Goal: Task Accomplishment & Management: Use online tool/utility

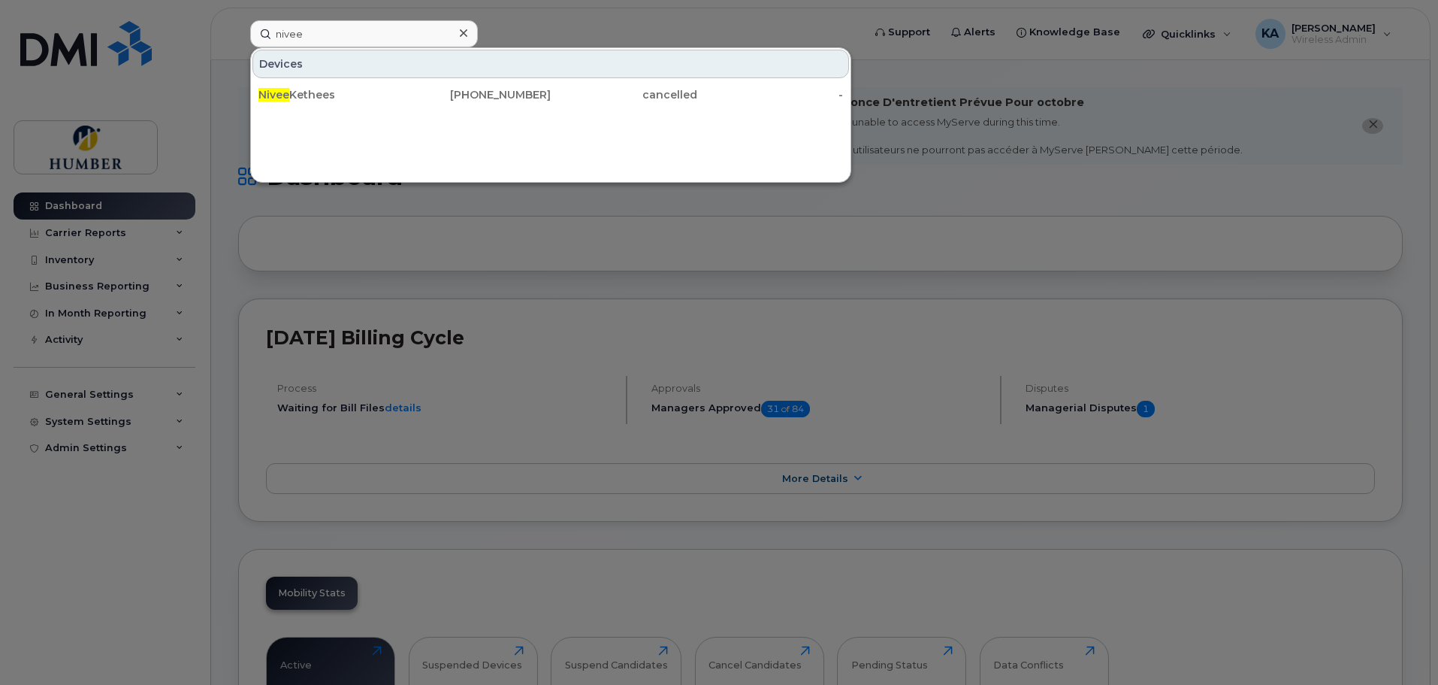
click at [89, 395] on div at bounding box center [719, 342] width 1438 height 685
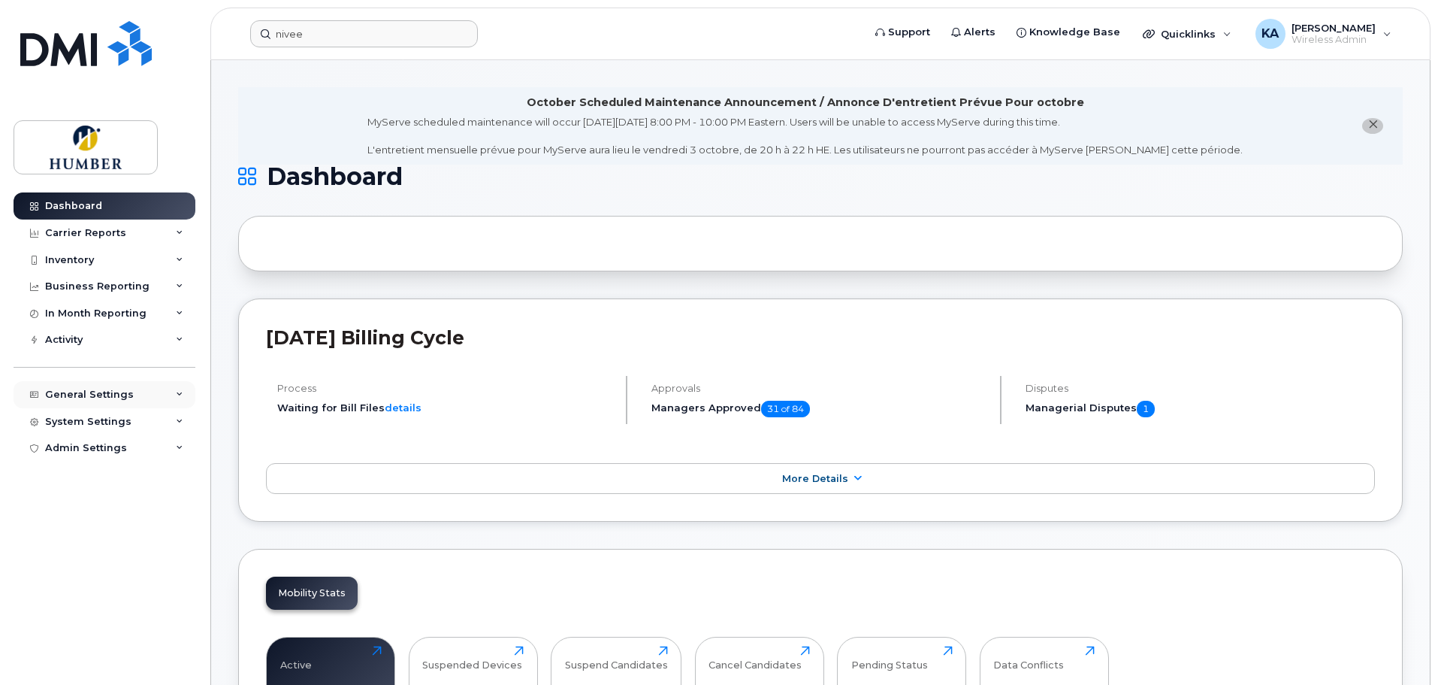
click at [90, 394] on div "General Settings" at bounding box center [89, 394] width 89 height 12
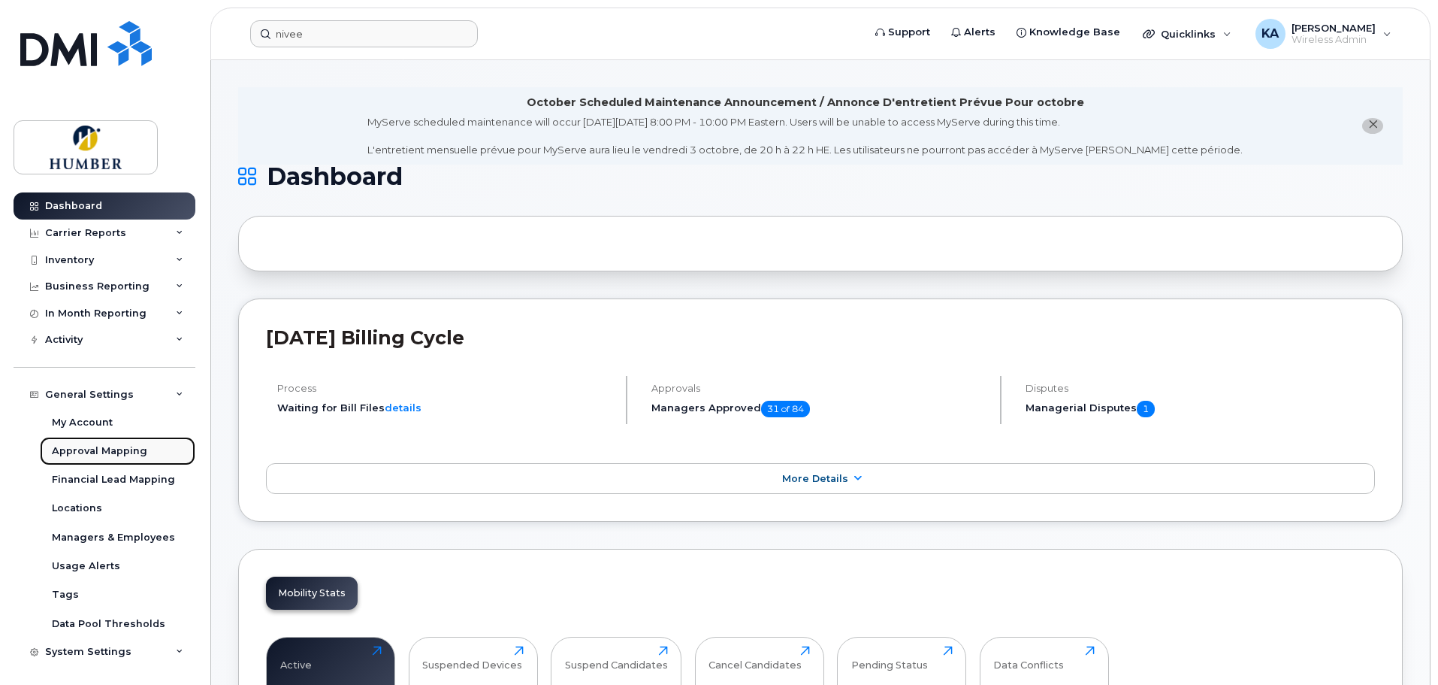
click at [101, 451] on div "Approval Mapping" at bounding box center [99, 451] width 95 height 14
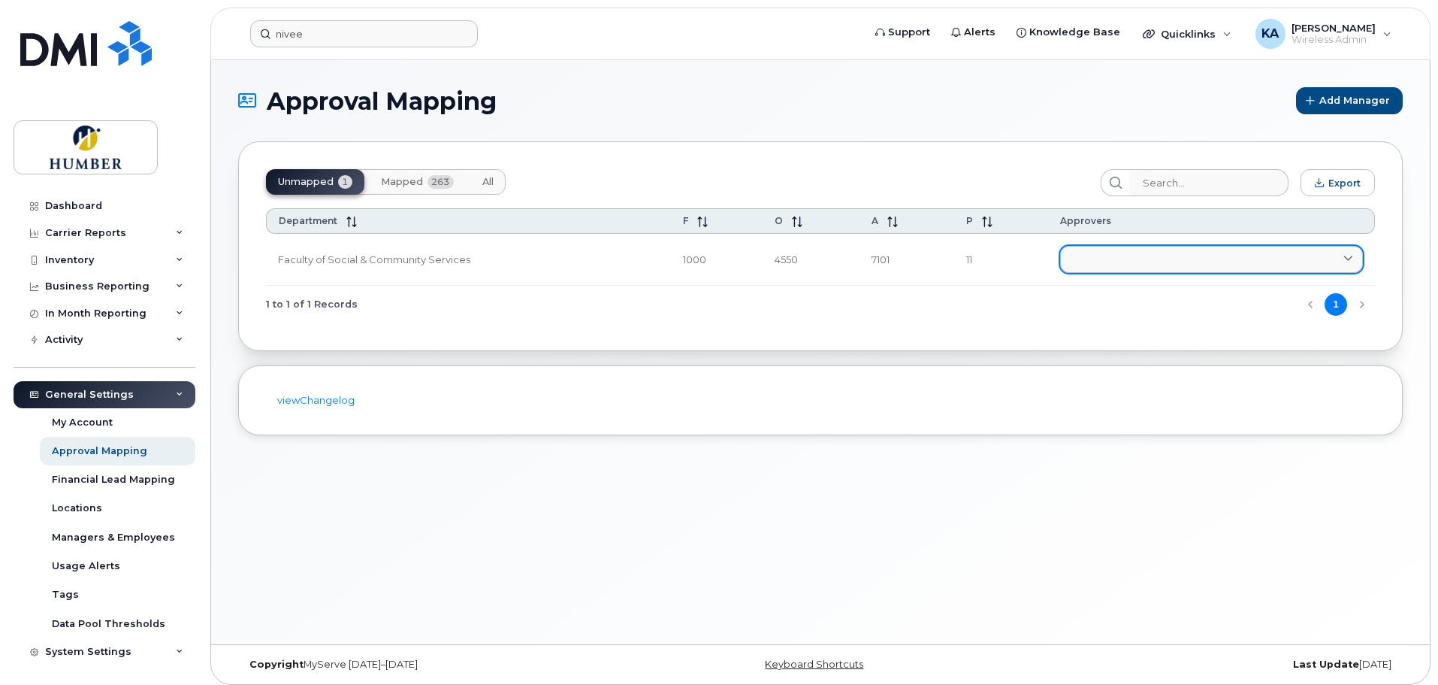
click at [1144, 260] on link at bounding box center [1211, 259] width 303 height 27
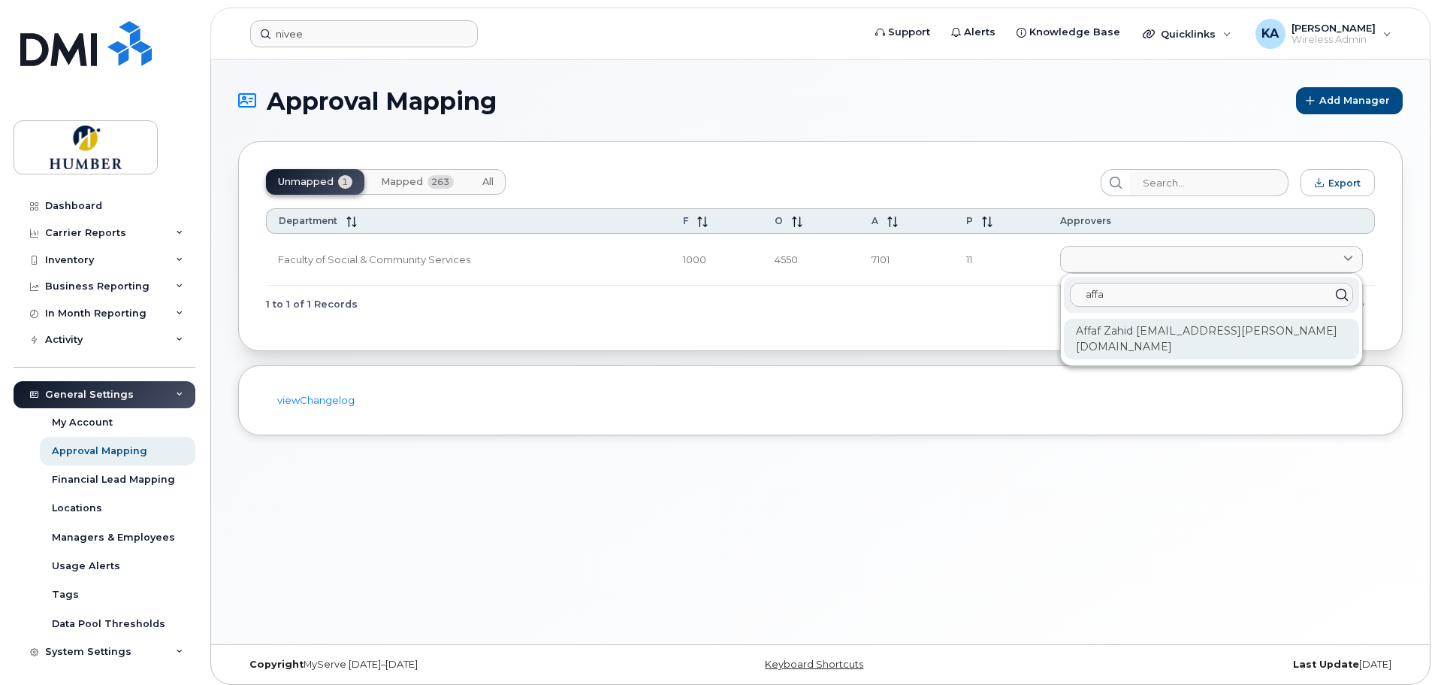
type input "affa"
click at [1150, 331] on div "Affaf Zahid [EMAIL_ADDRESS][PERSON_NAME][DOMAIN_NAME]" at bounding box center [1211, 339] width 295 height 41
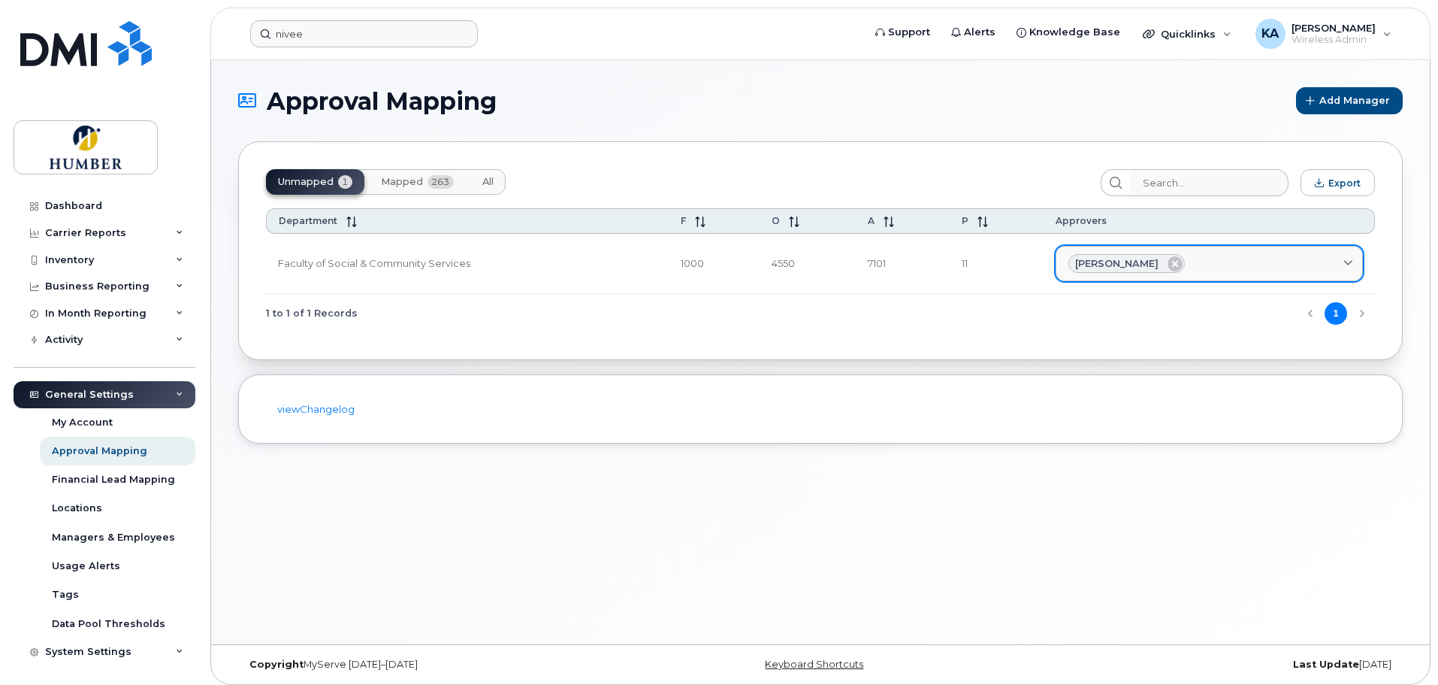
click at [1183, 264] on div "[PERSON_NAME]" at bounding box center [1209, 264] width 282 height 20
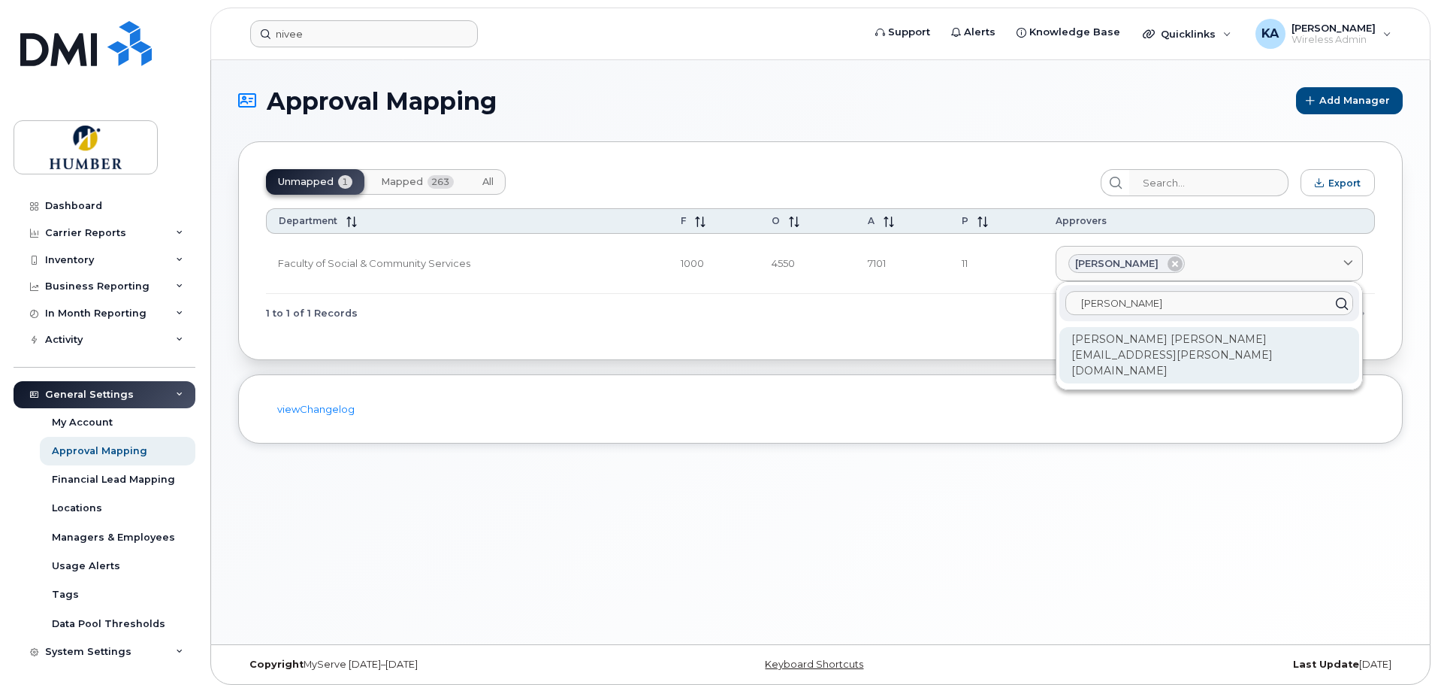
type input "[PERSON_NAME]"
click at [1178, 335] on div "[PERSON_NAME] [PERSON_NAME][EMAIL_ADDRESS][PERSON_NAME][DOMAIN_NAME]" at bounding box center [1209, 355] width 300 height 56
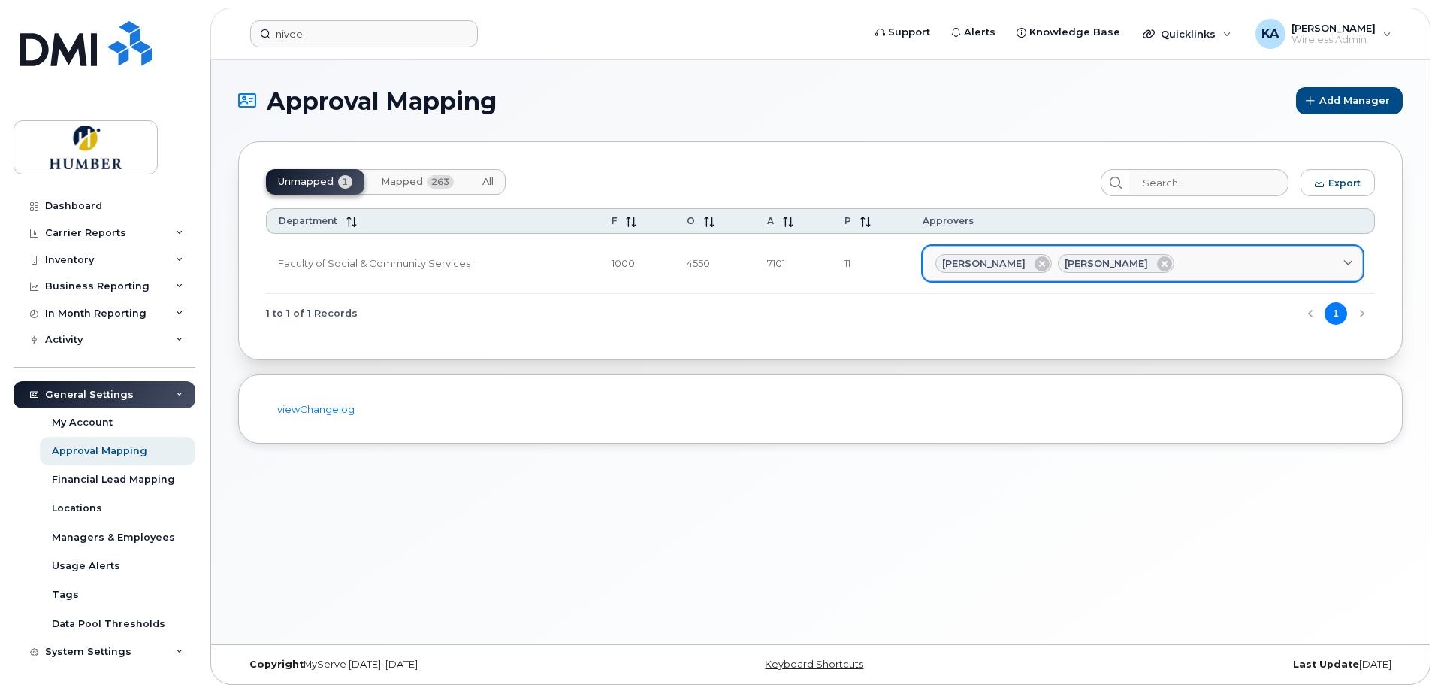
click at [1193, 261] on div "[PERSON_NAME] [PERSON_NAME]" at bounding box center [1142, 264] width 415 height 20
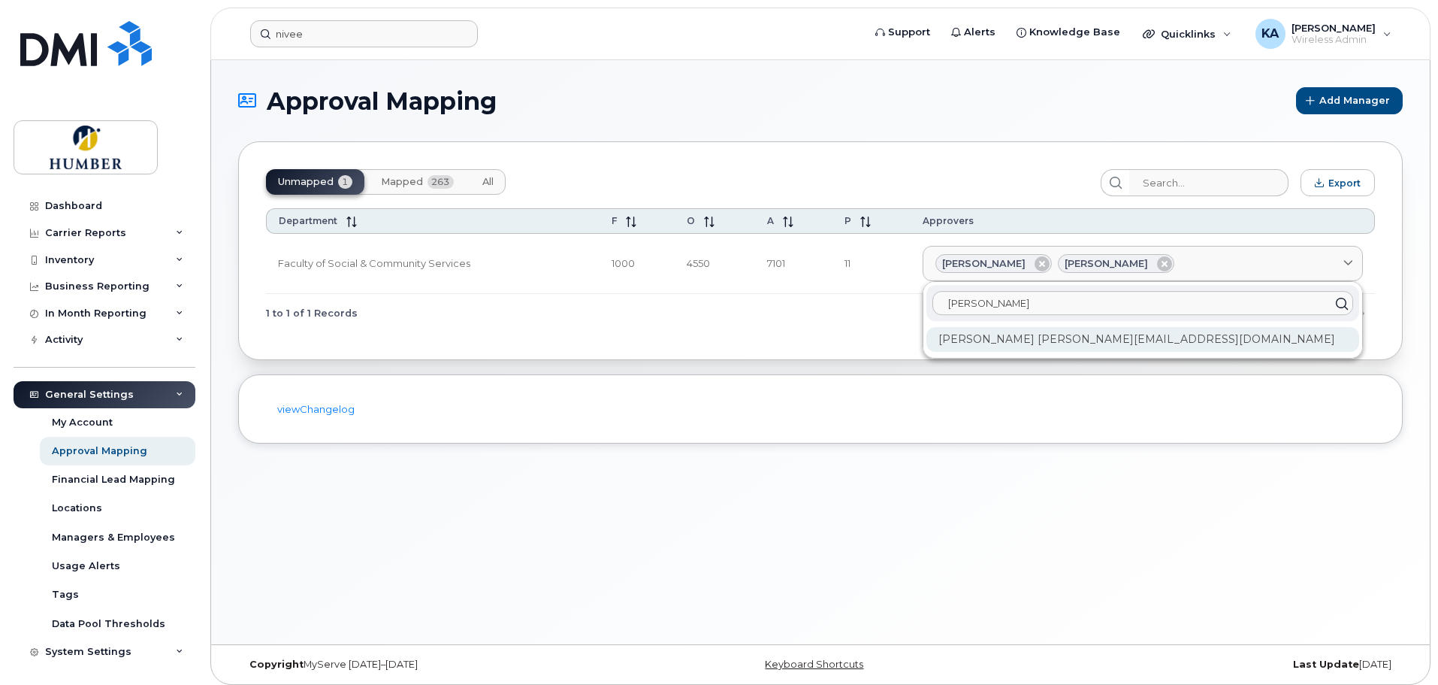
type input "[PERSON_NAME]"
click at [1118, 351] on div "[PERSON_NAME] [PERSON_NAME][EMAIL_ADDRESS][DOMAIN_NAME]" at bounding box center [1142, 339] width 433 height 25
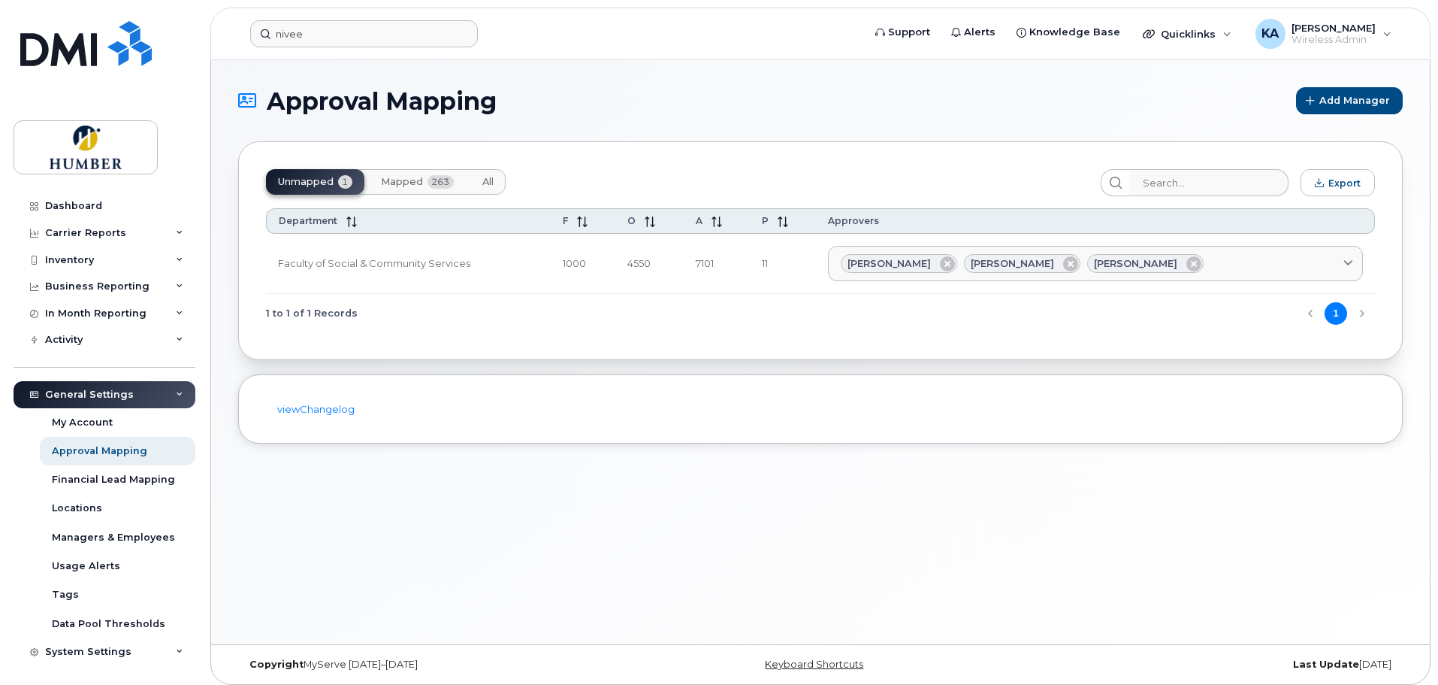
click at [408, 181] on span "Mapped" at bounding box center [402, 182] width 42 height 12
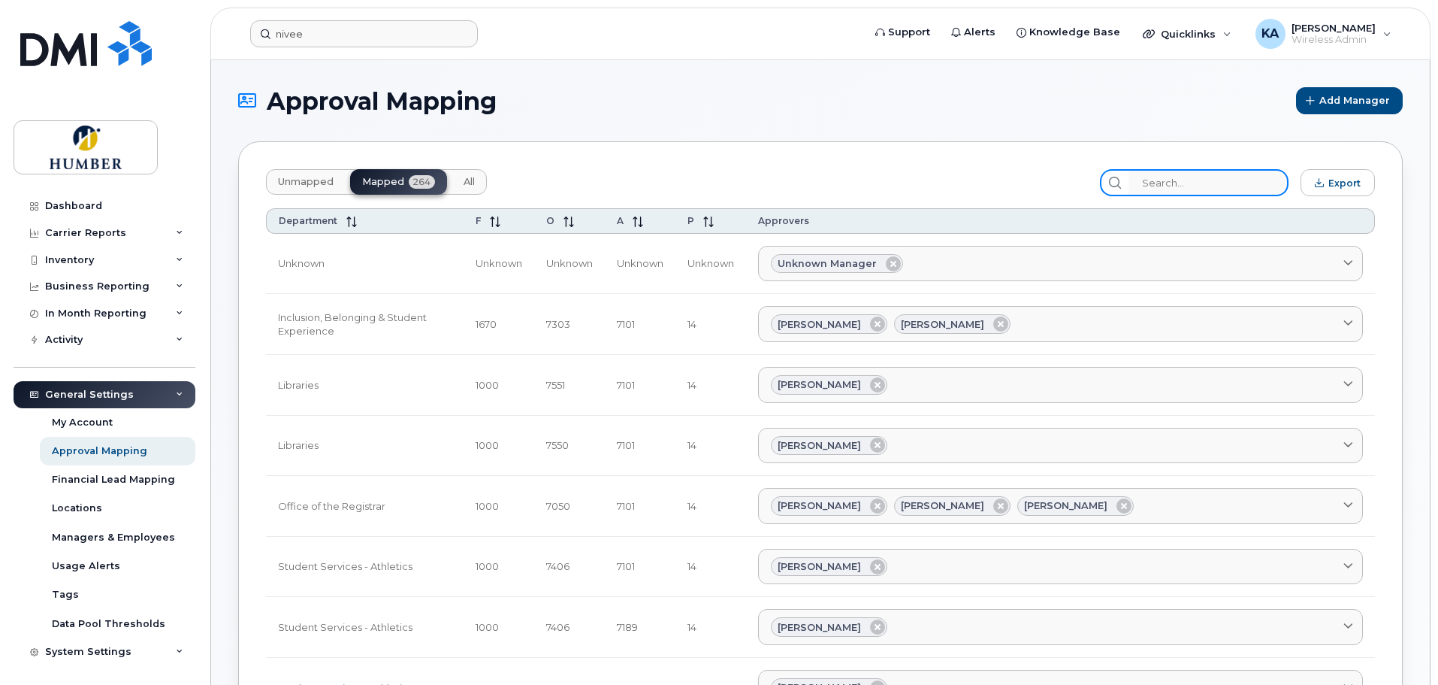
click at [1174, 175] on input "search" at bounding box center [1209, 182] width 160 height 27
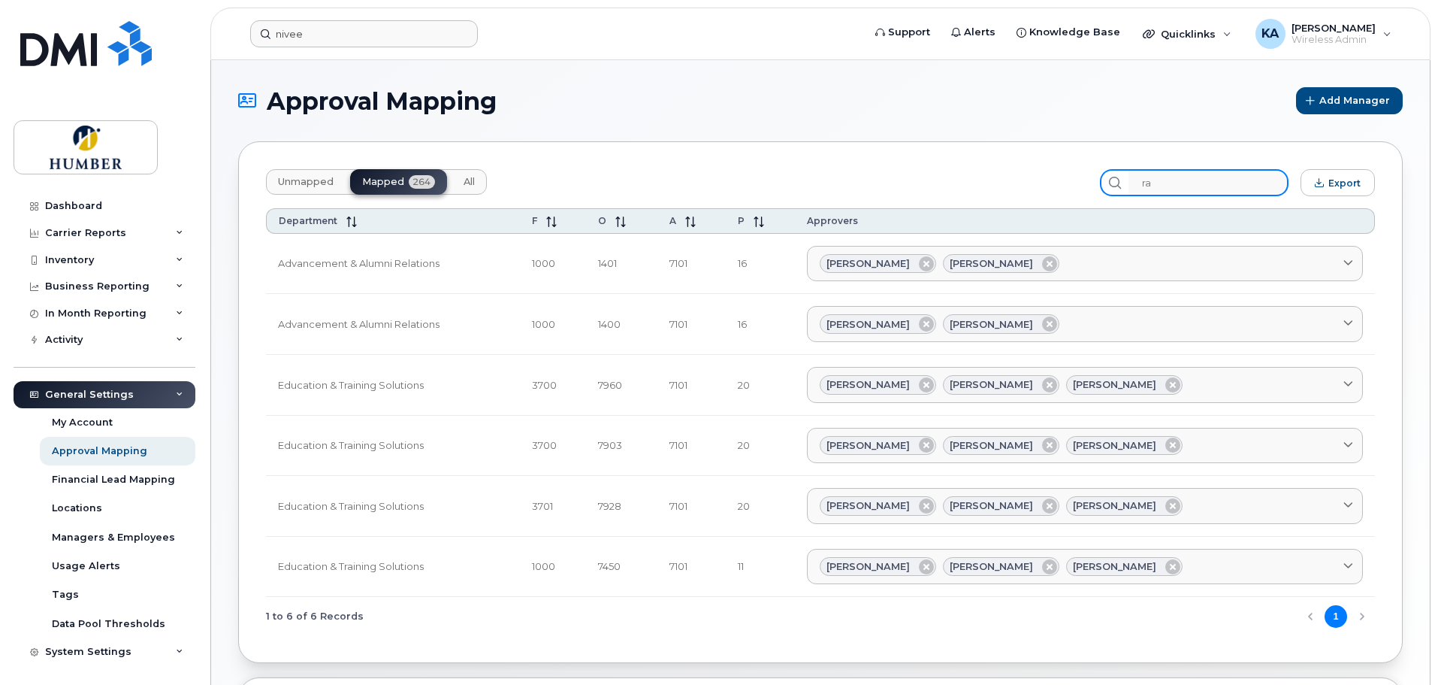
type input "r"
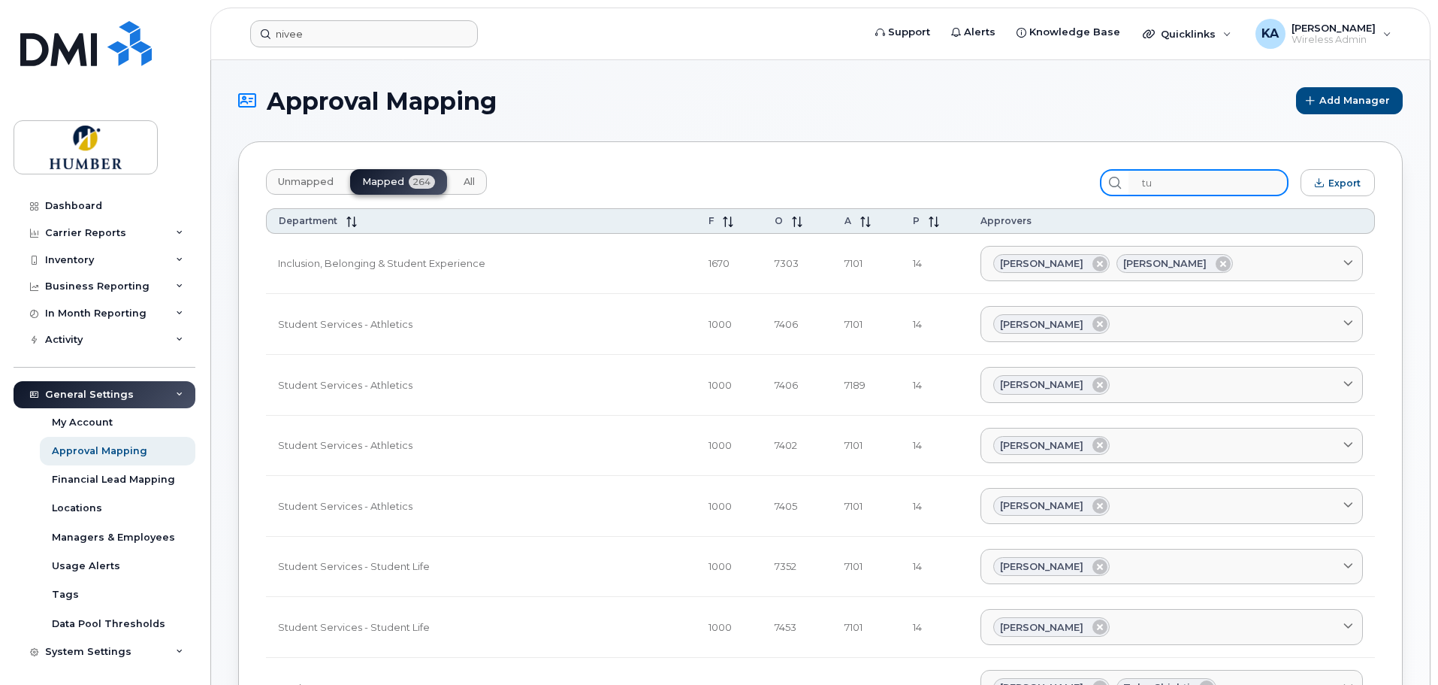
type input "t"
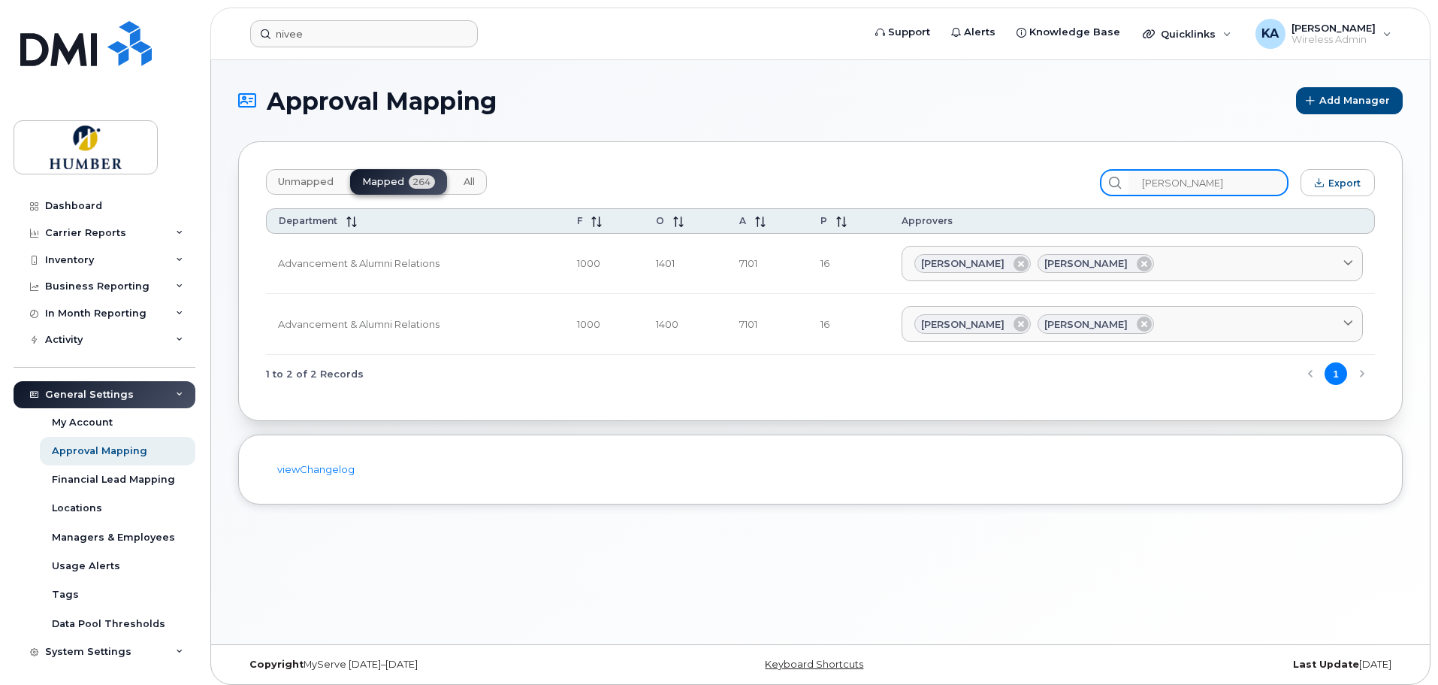
type input "[PERSON_NAME]"
click at [93, 289] on div "Business Reporting" at bounding box center [97, 286] width 104 height 12
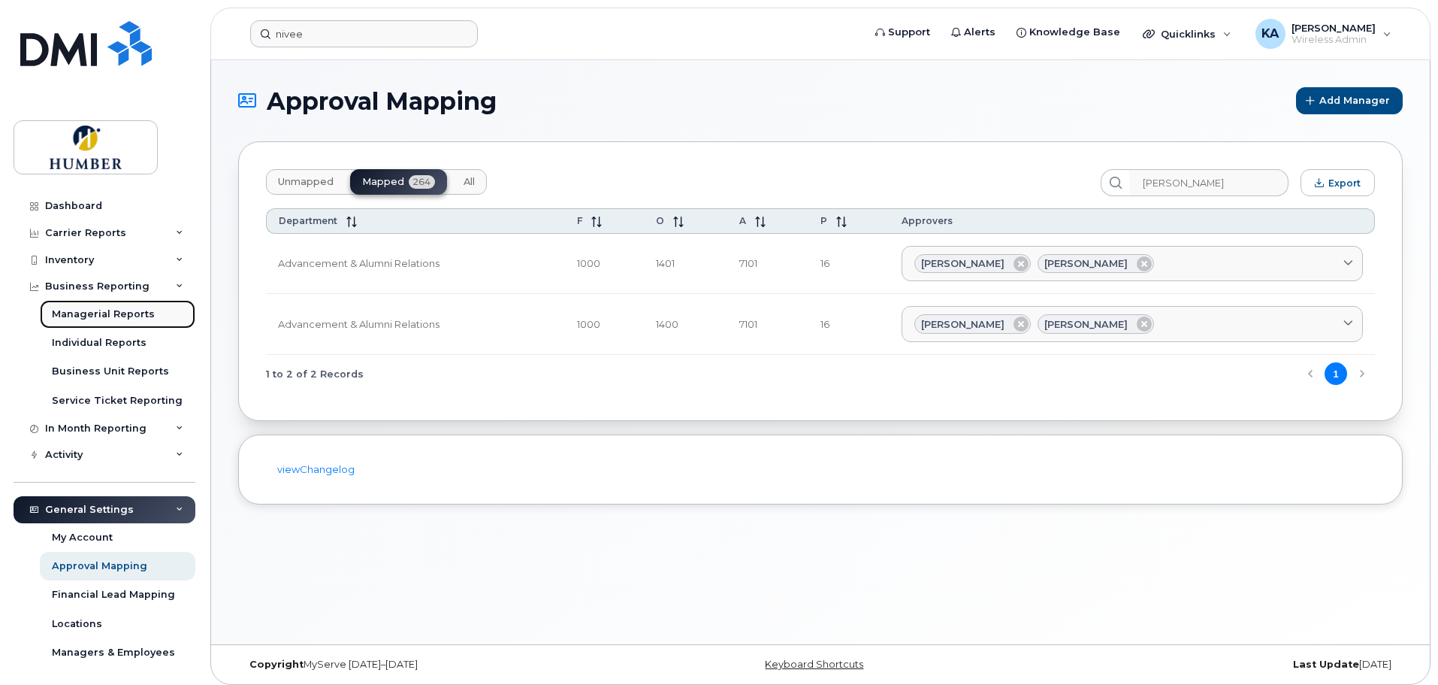
click at [93, 311] on div "Managerial Reports" at bounding box center [103, 314] width 103 height 14
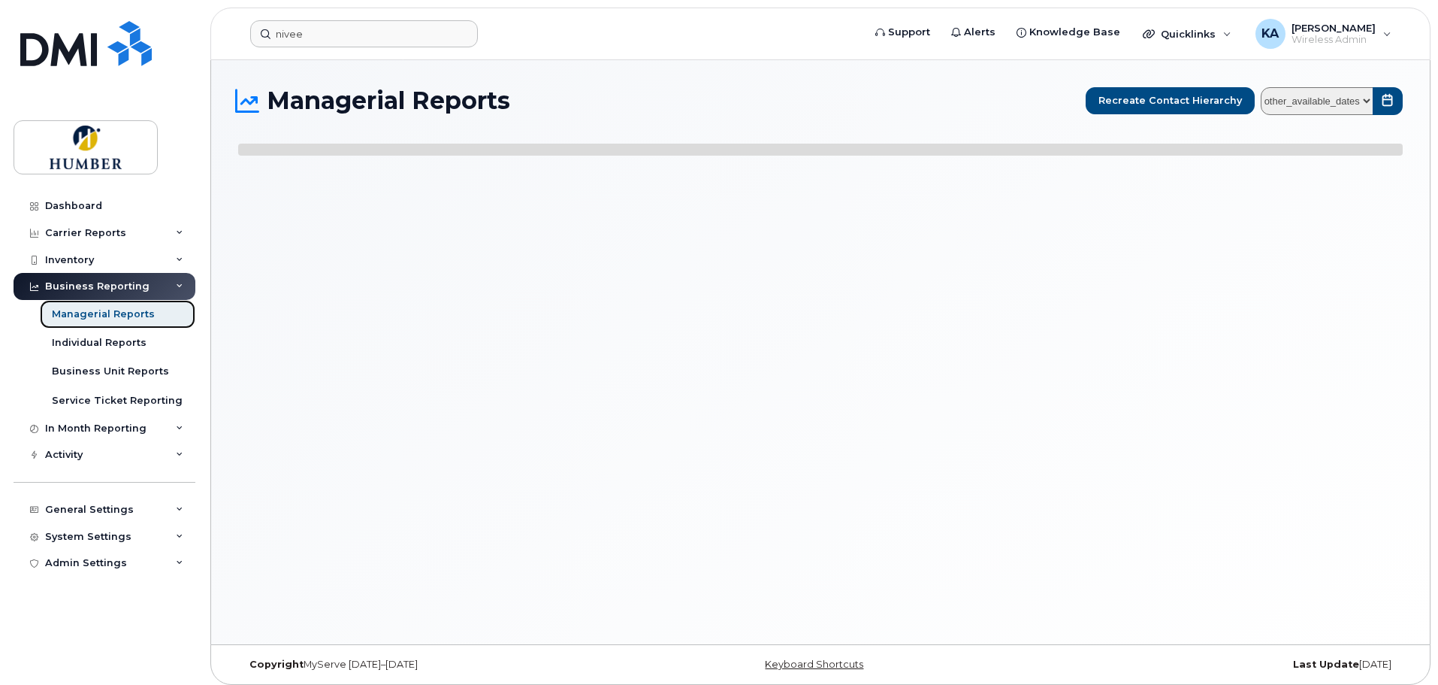
select select
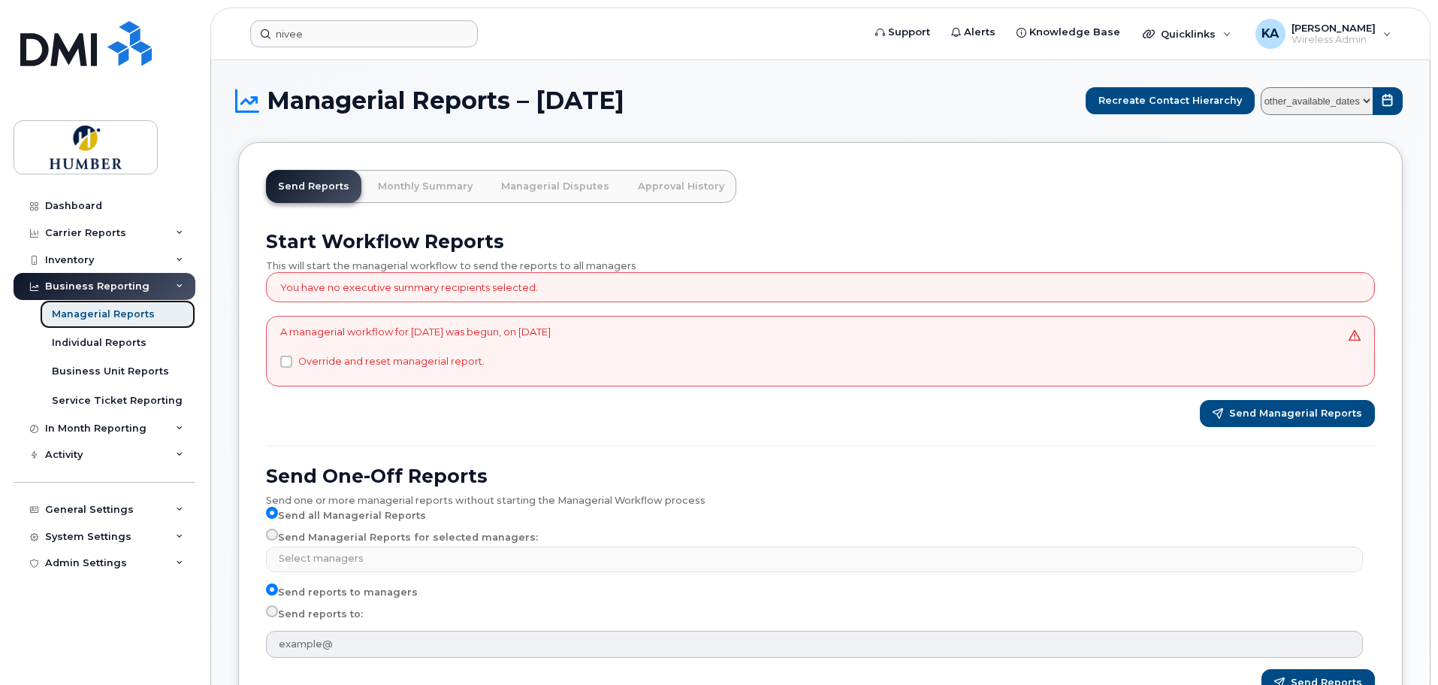
scroll to position [201, 0]
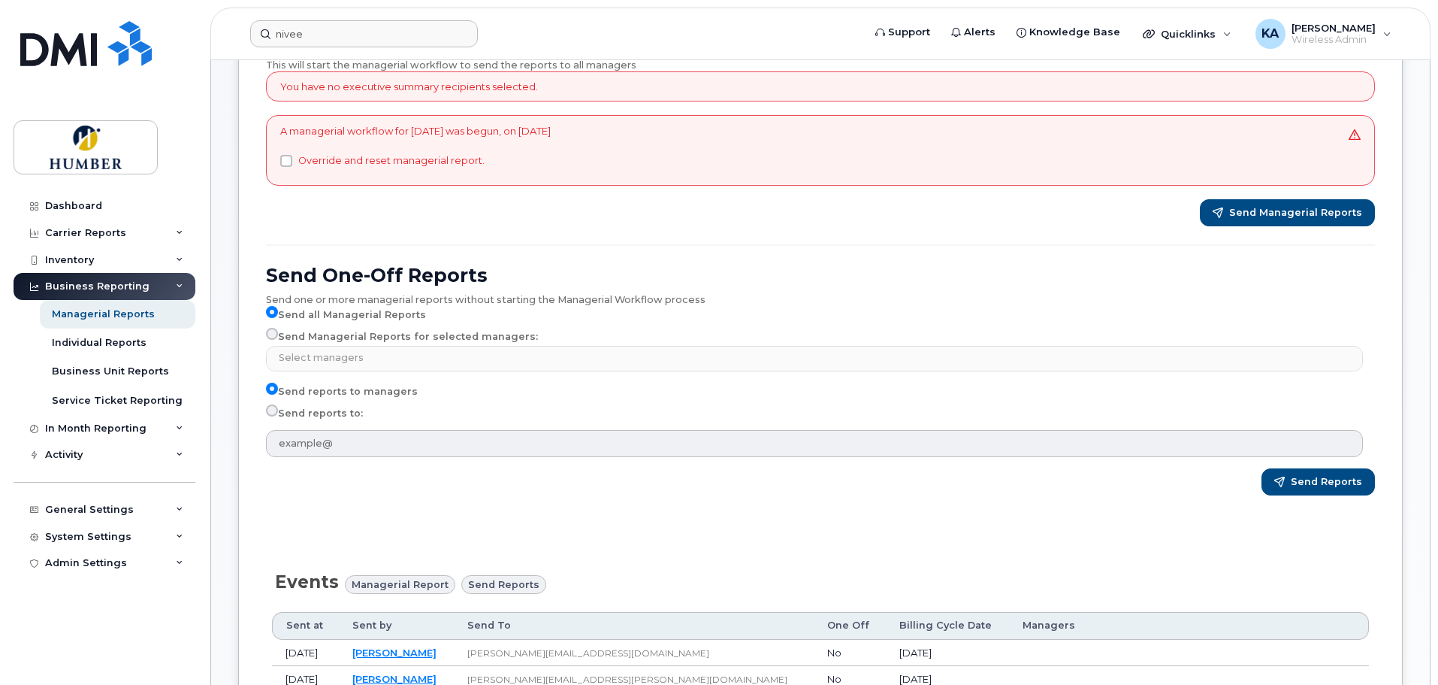
click at [272, 334] on input "Send Managerial Reports for selected managers:" at bounding box center [272, 334] width 12 height 12
radio input "true"
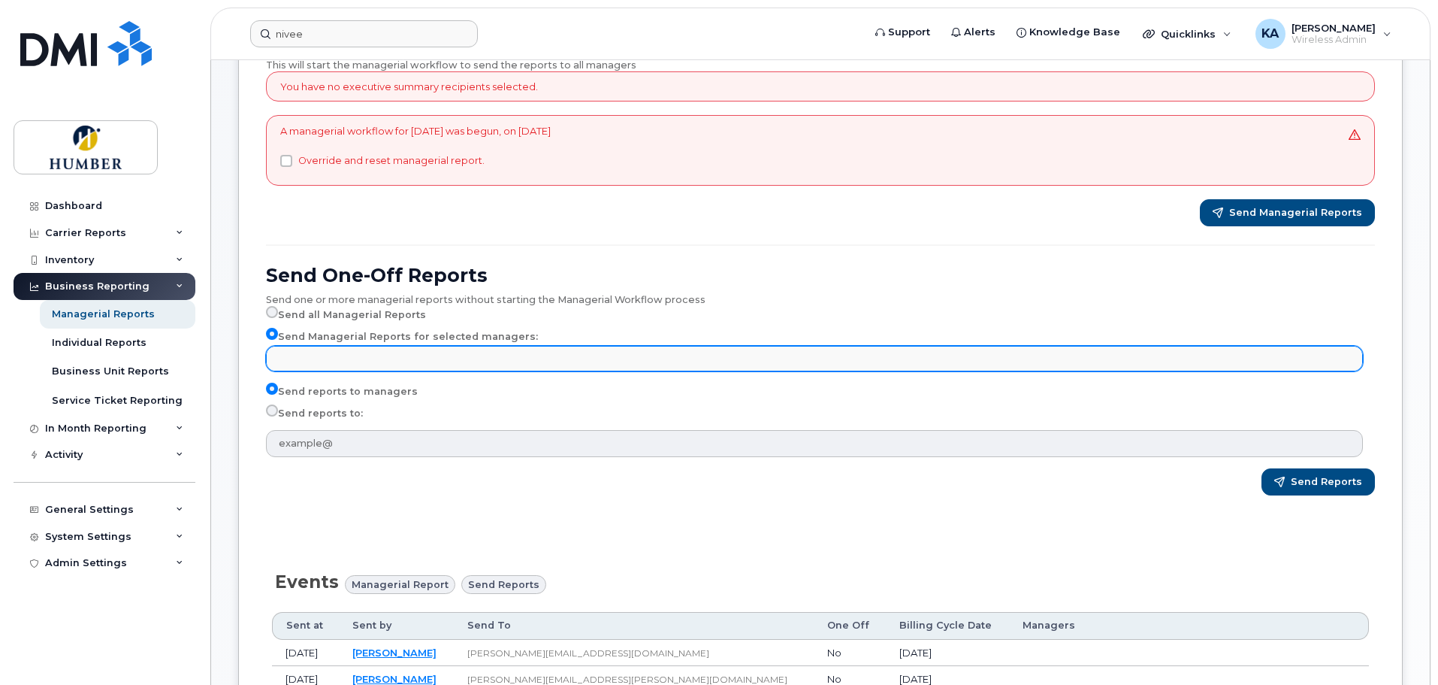
click at [296, 355] on input "text" at bounding box center [816, 357] width 1083 height 21
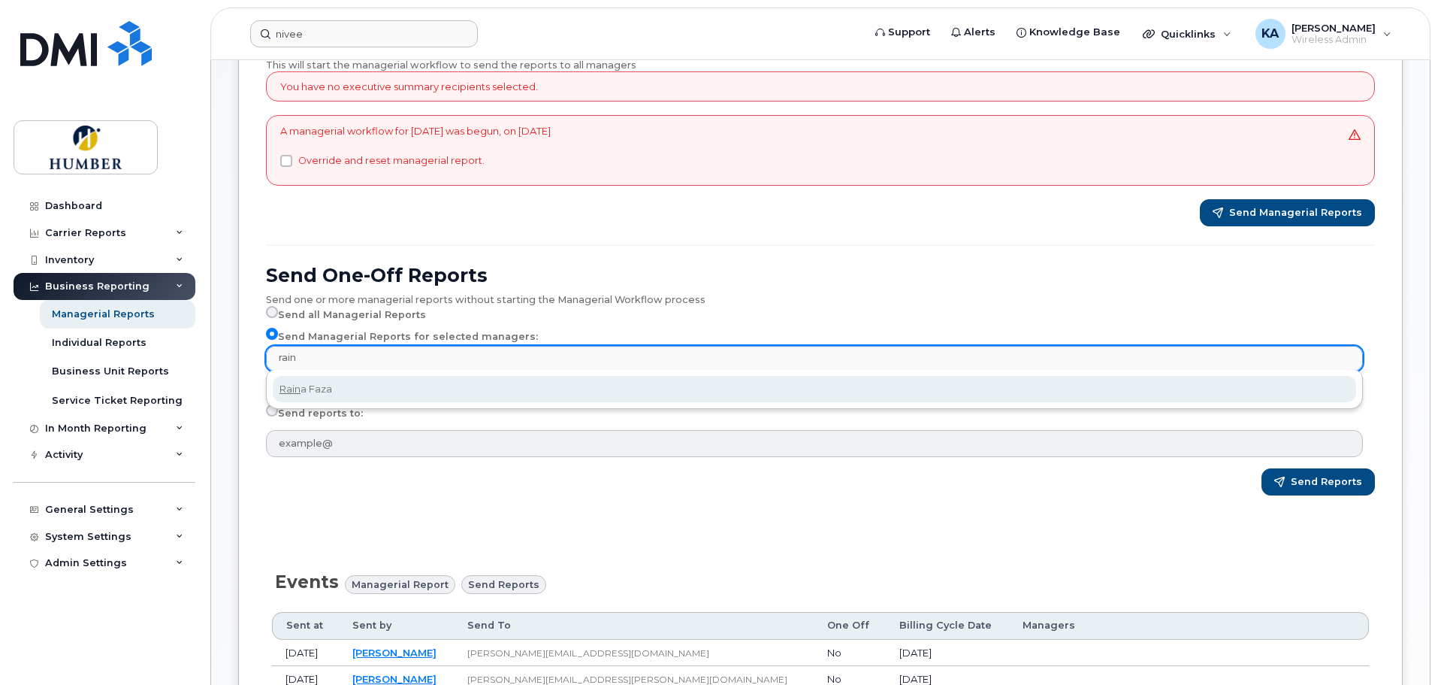
type input "rain"
select select "348642aa-ad41-47b2-b90d-95ff15b025f4"
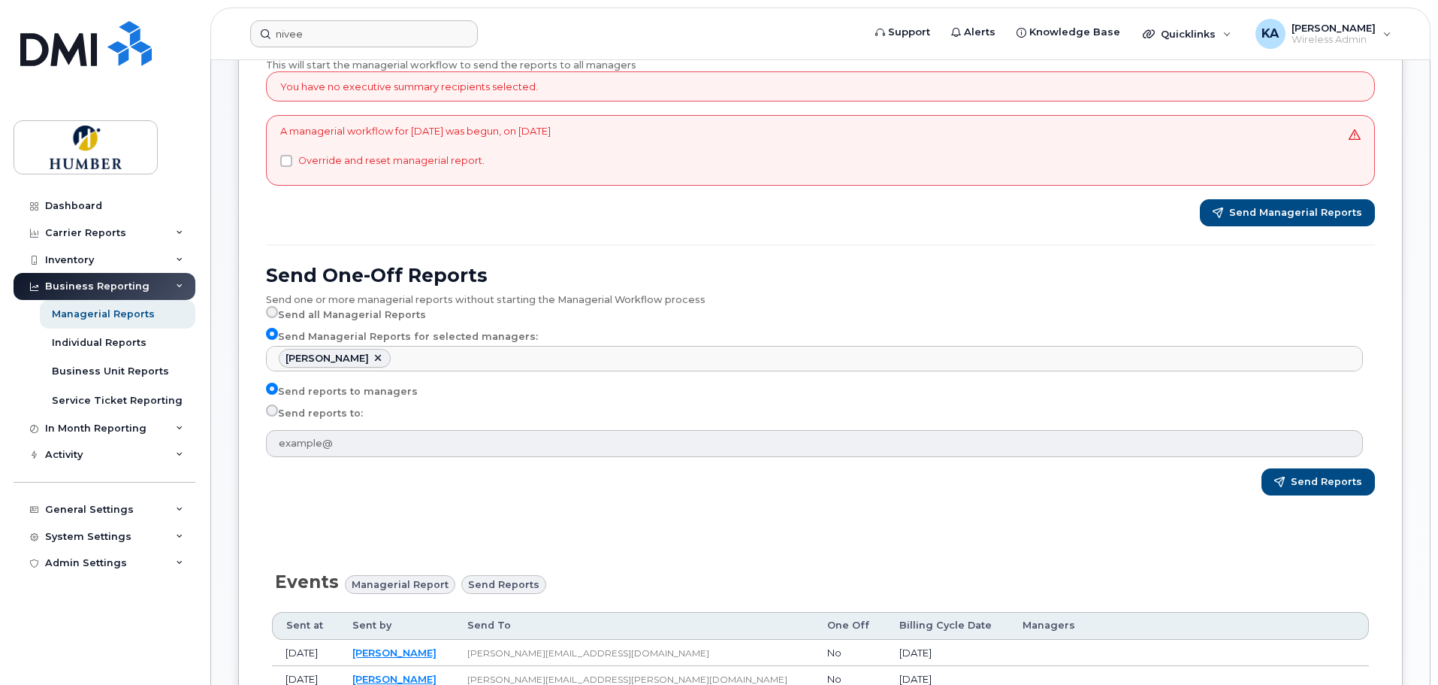
scroll to position [798, 0]
click at [272, 412] on input "Send reports to:" at bounding box center [272, 410] width 12 height 12
radio input "true"
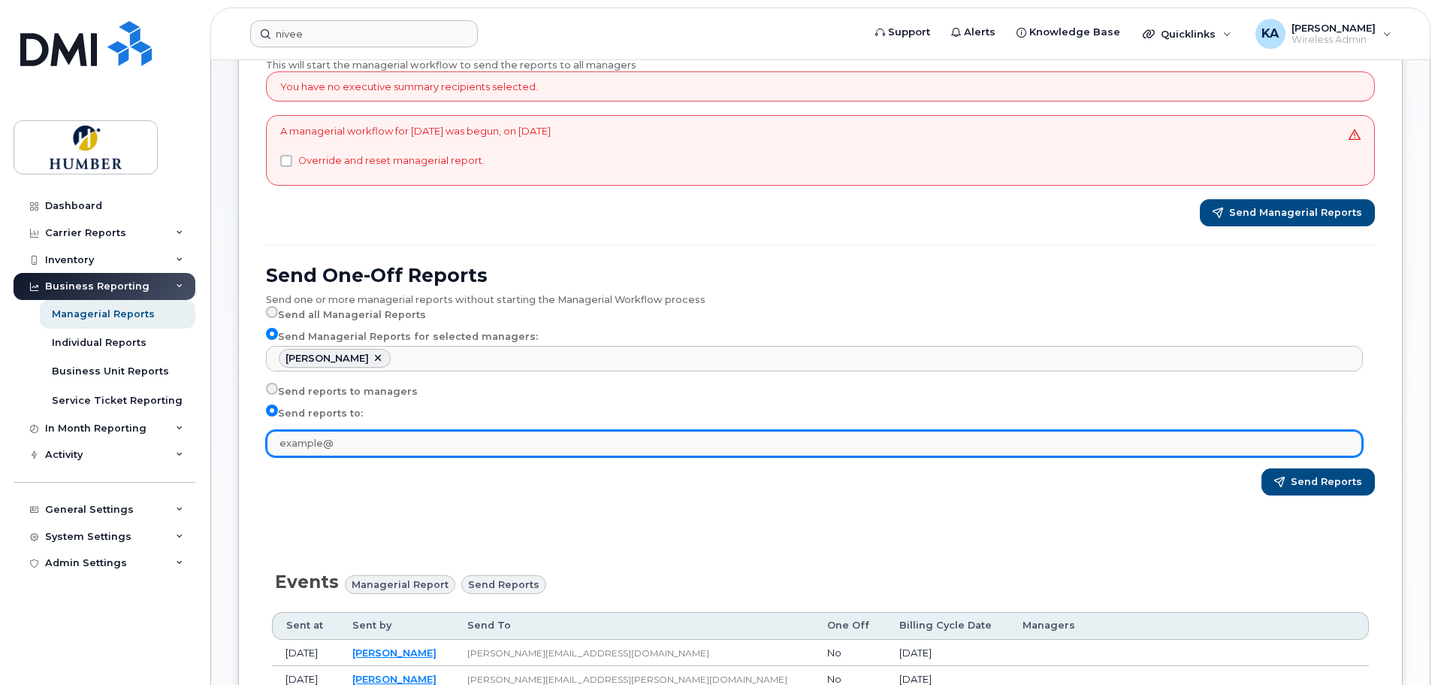
click at [289, 441] on input "text" at bounding box center [814, 443] width 1097 height 27
click at [476, 433] on input "text" at bounding box center [814, 443] width 1097 height 27
type input "[EMAIL_ADDRESS][DOMAIN_NAME]"
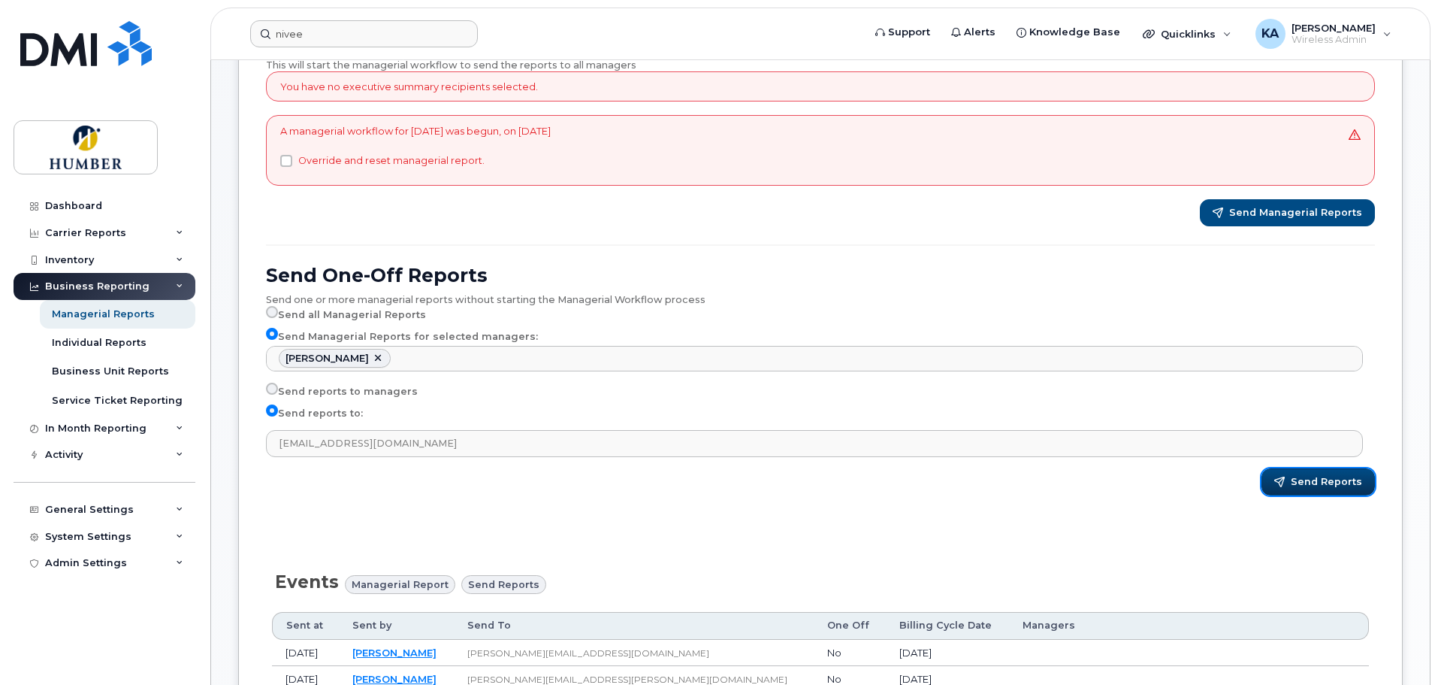
click at [1313, 488] on button "Send Reports" at bounding box center [1318, 481] width 113 height 27
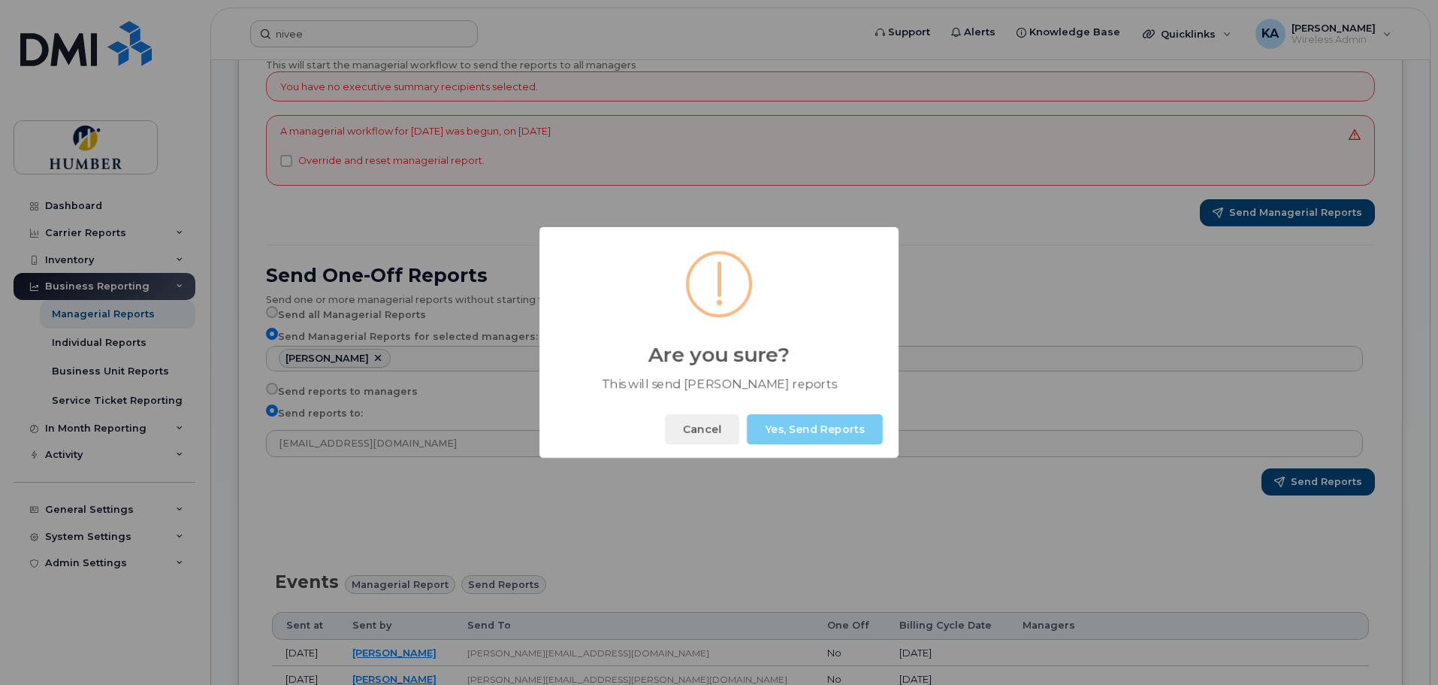
click at [824, 429] on button "Yes, Send Reports" at bounding box center [815, 429] width 136 height 30
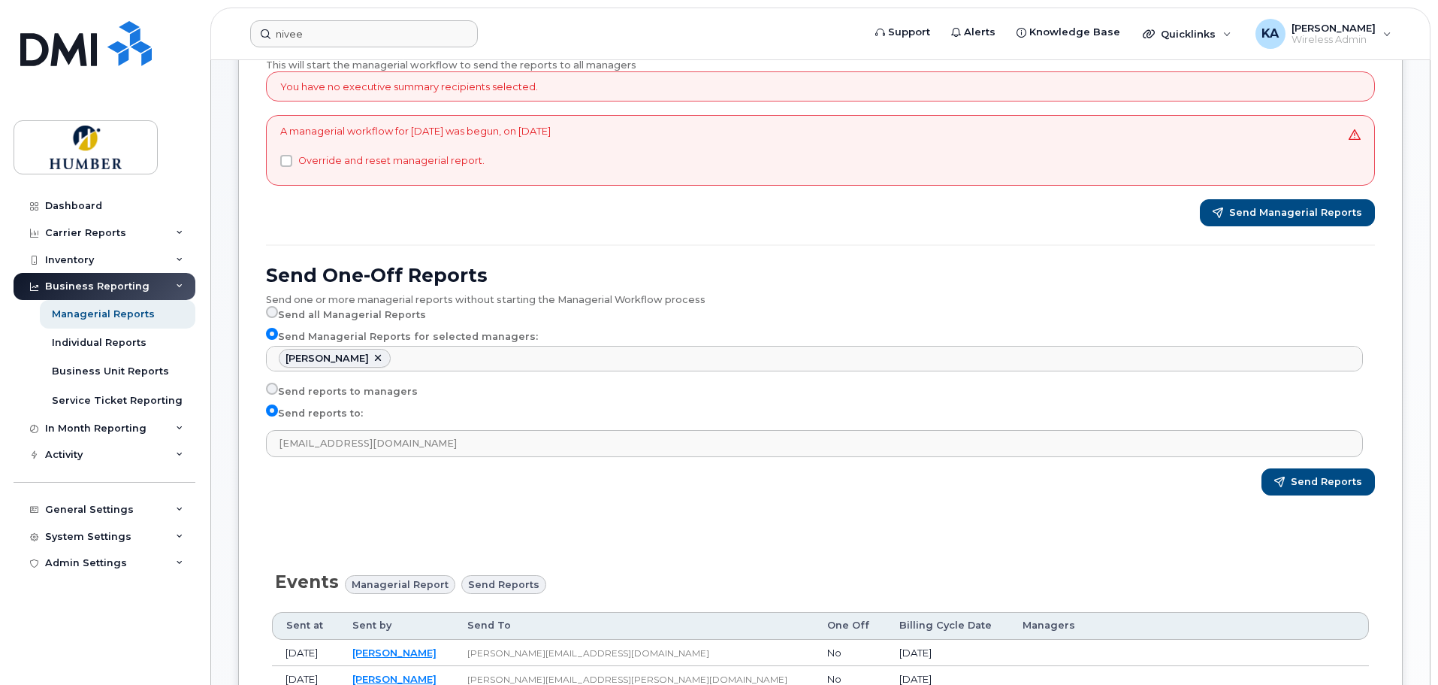
click at [861, 427] on div "Send reports to managers Send reports to: [EMAIL_ADDRESS][DOMAIN_NAME]" at bounding box center [820, 419] width 1109 height 74
click at [117, 506] on div "General Settings" at bounding box center [89, 509] width 89 height 12
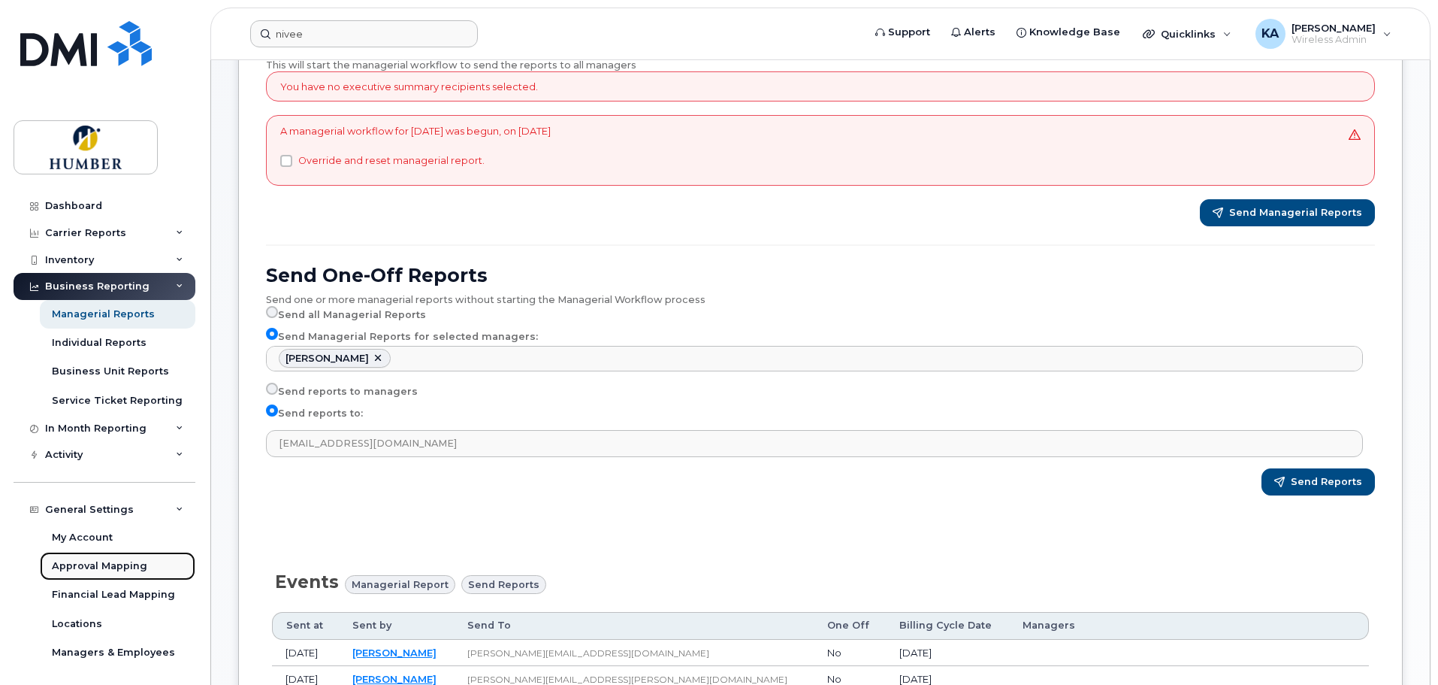
click at [111, 575] on link "Approval Mapping" at bounding box center [118, 566] width 156 height 29
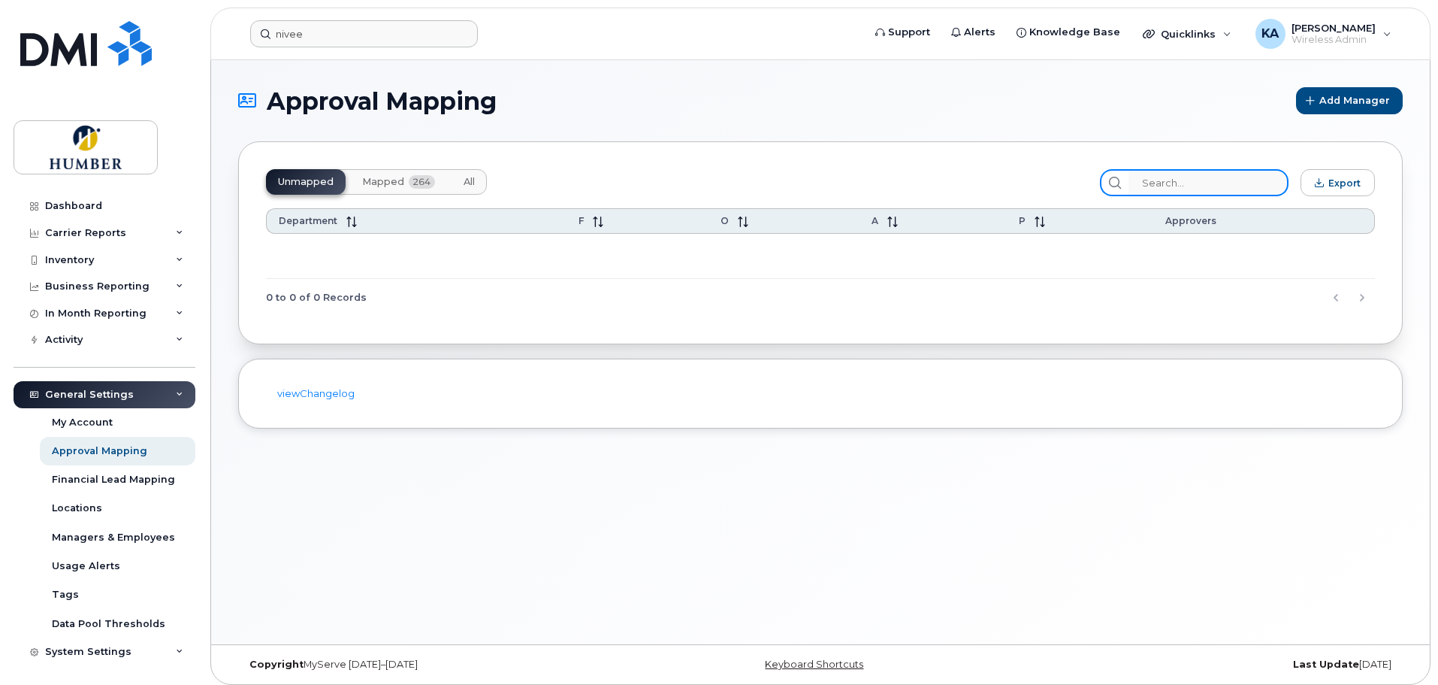
click at [1191, 179] on input "search" at bounding box center [1209, 182] width 160 height 27
click at [381, 177] on span "Mapped" at bounding box center [383, 182] width 42 height 12
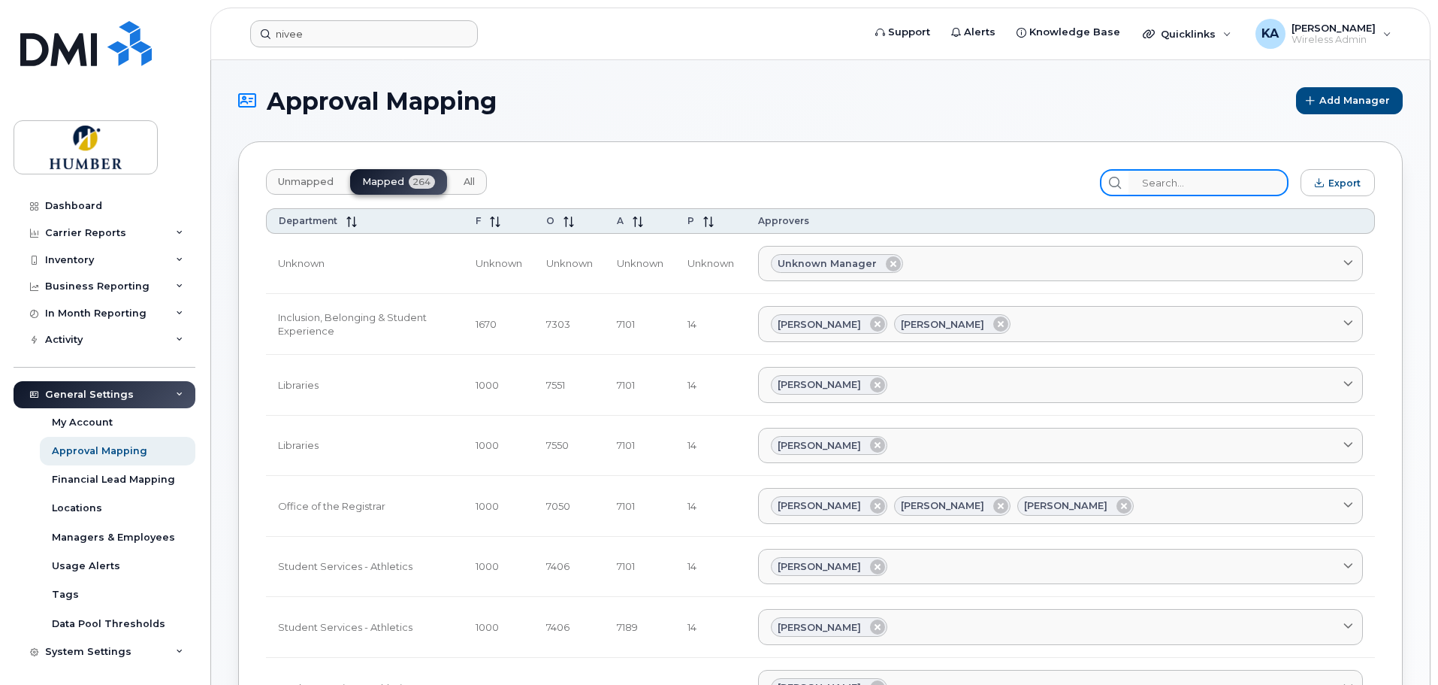
click at [1162, 178] on input "search" at bounding box center [1209, 182] width 160 height 27
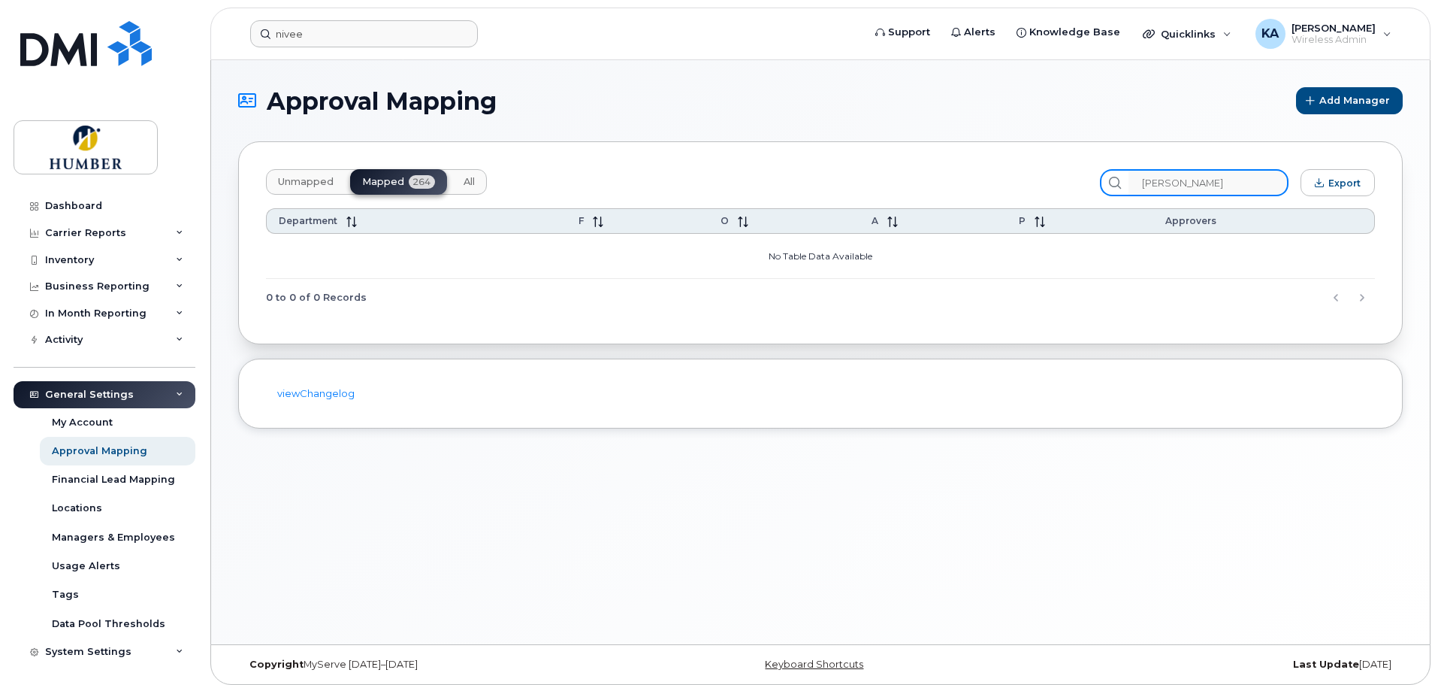
click at [1186, 180] on input "[PERSON_NAME]" at bounding box center [1209, 182] width 160 height 27
drag, startPoint x: 1203, startPoint y: 182, endPoint x: 1107, endPoint y: 174, distance: 96.5
click at [1107, 174] on div "Unmapped Mapped 264 All [PERSON_NAME] Export" at bounding box center [820, 182] width 1109 height 27
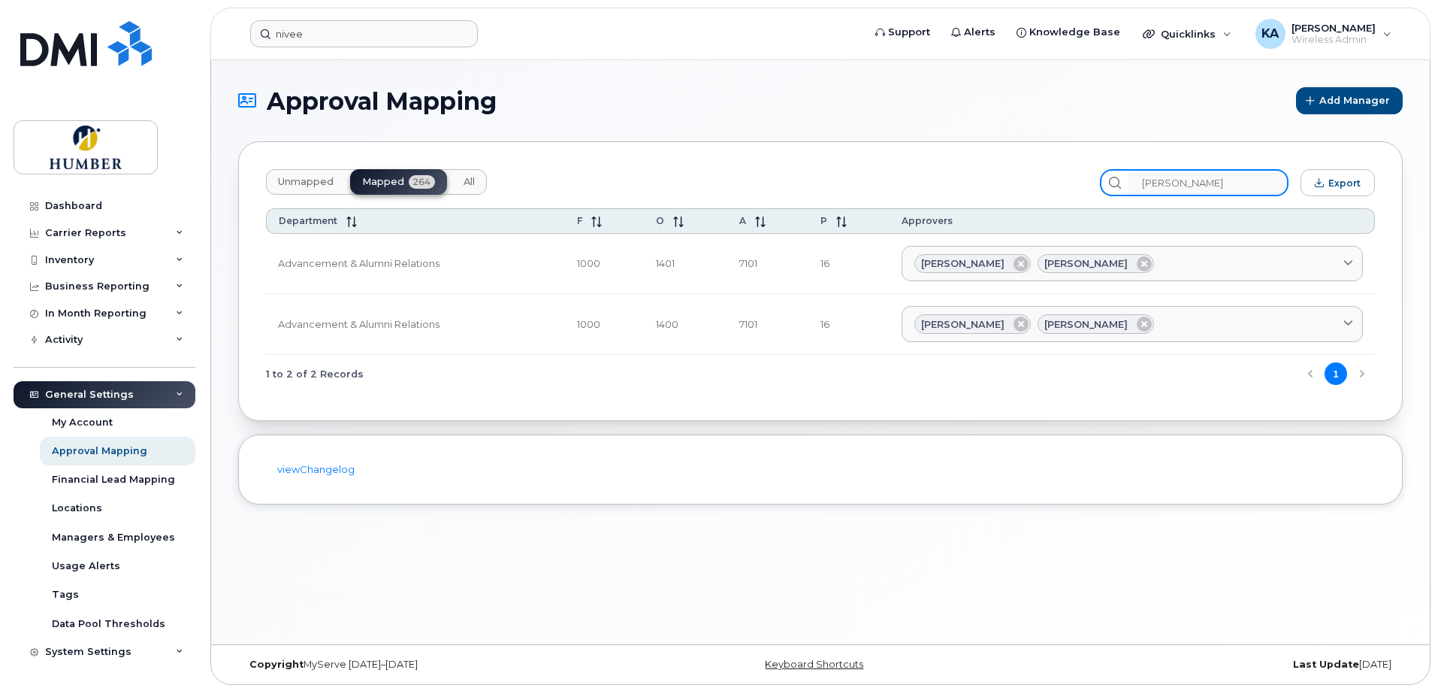
type input "[PERSON_NAME]"
click at [301, 179] on span "Unmapped" at bounding box center [306, 182] width 56 height 12
